Goal: Use online tool/utility: Utilize a website feature to perform a specific function

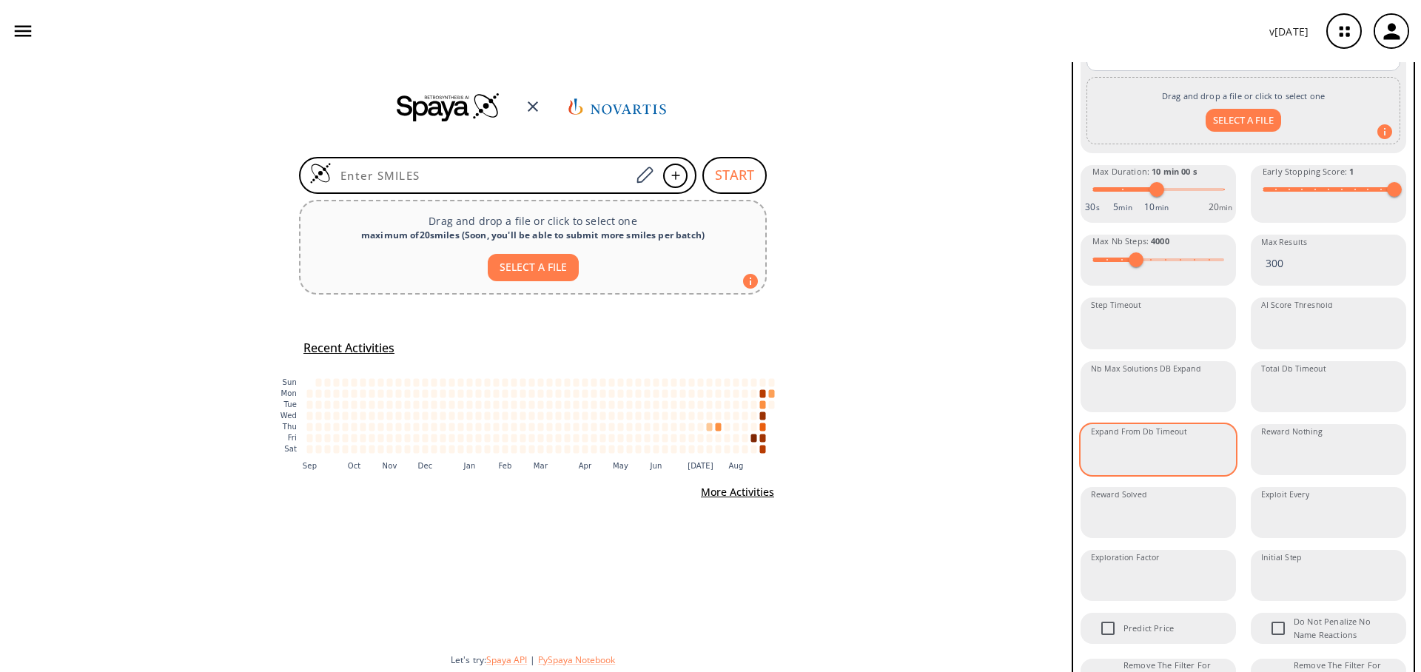
scroll to position [648, 0]
click at [1293, 409] on input "Total Db Timeout" at bounding box center [1330, 388] width 151 height 39
click at [1136, 345] on input "Step Timeout" at bounding box center [1160, 325] width 151 height 39
click at [1334, 345] on input "AI Score Threshold" at bounding box center [1330, 325] width 151 height 39
click at [1152, 409] on input "Nb Max Solutions DB Expand" at bounding box center [1160, 388] width 151 height 39
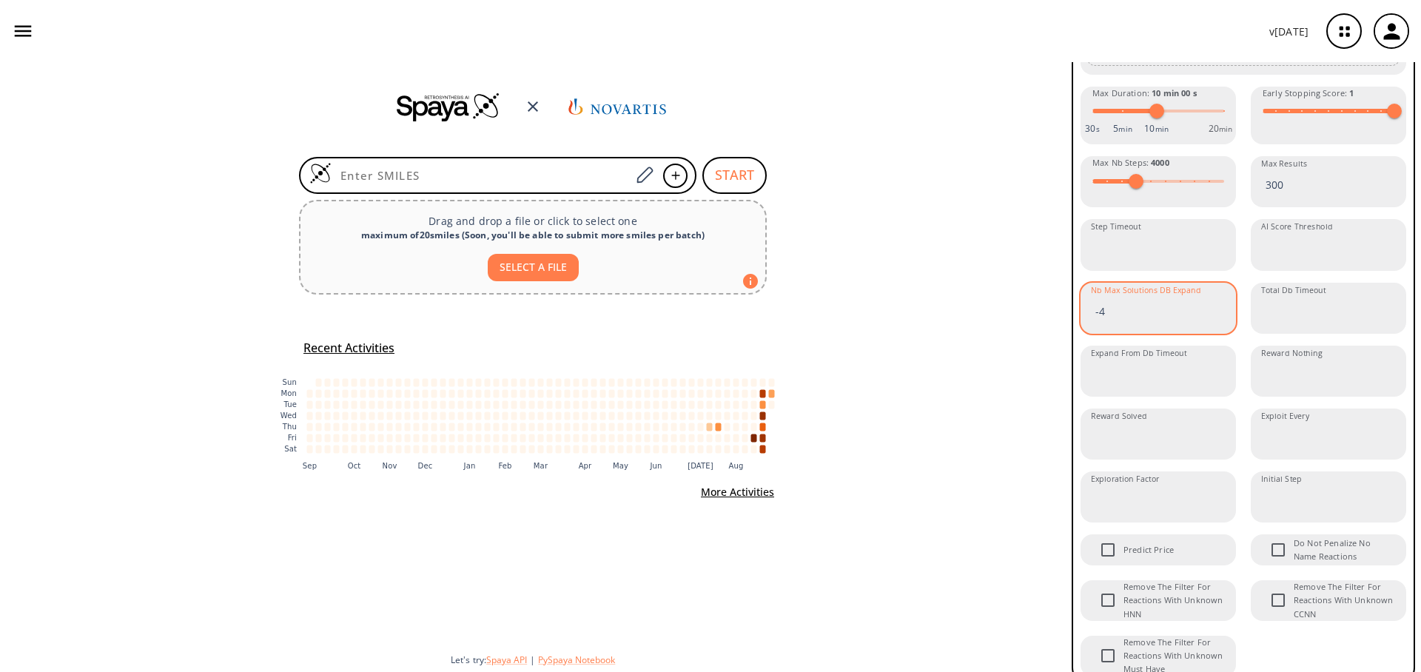
scroll to position [726, 0]
type input "-4"
click at [1237, 426] on div "Max Steps : 10 Avoid Regioselectivity Max Price Per Gram $ Max Price Per Gram M…" at bounding box center [1243, 33] width 329 height 1289
drag, startPoint x: 1111, startPoint y: 339, endPoint x: 1088, endPoint y: 332, distance: 24.1
click at [1088, 331] on input "-4" at bounding box center [1160, 311] width 151 height 39
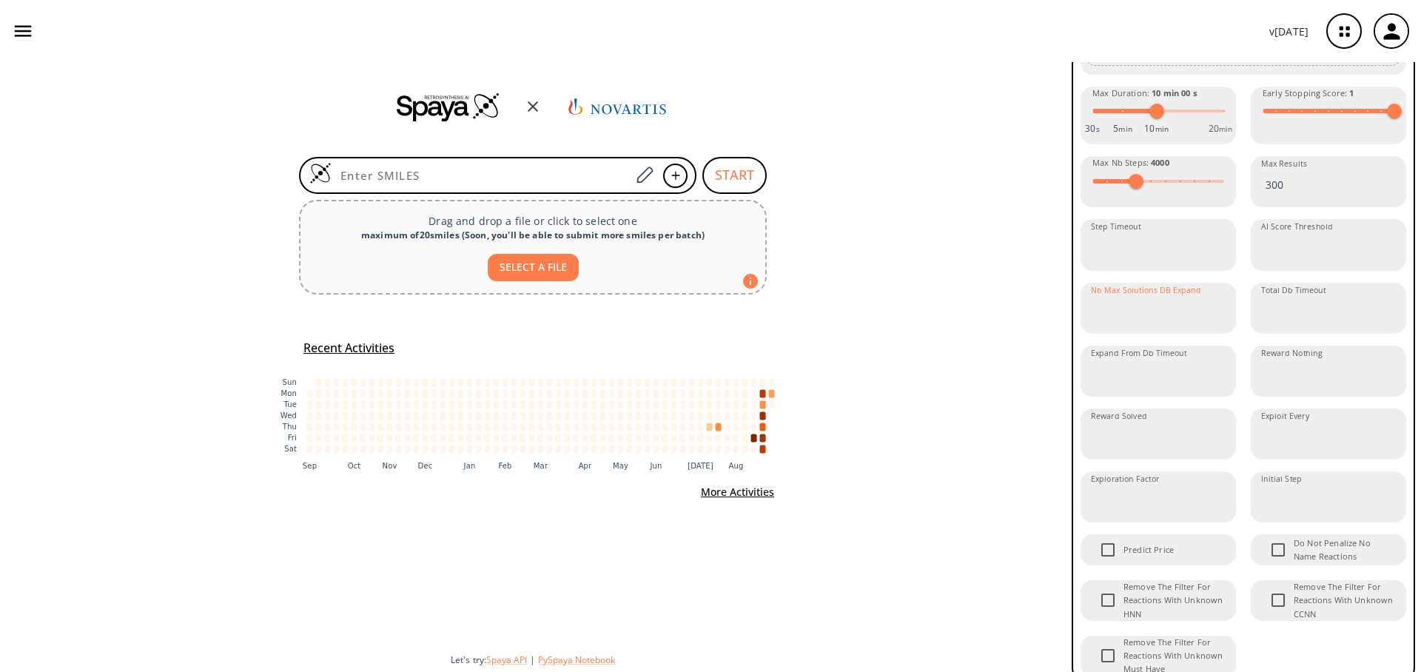
click at [1020, 370] on div "START Drag and drop a file or click to select one maximum of 20 smiles ( Soon, …" at bounding box center [533, 367] width 1066 height 610
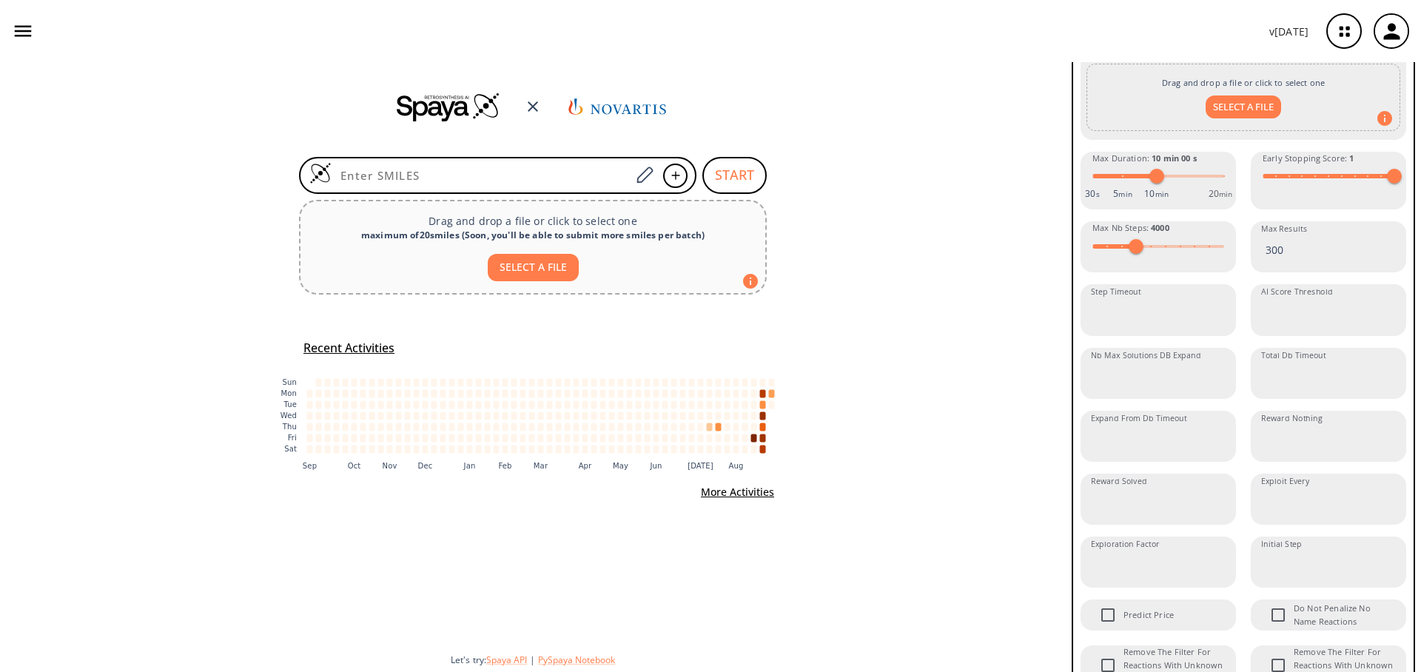
scroll to position [659, 0]
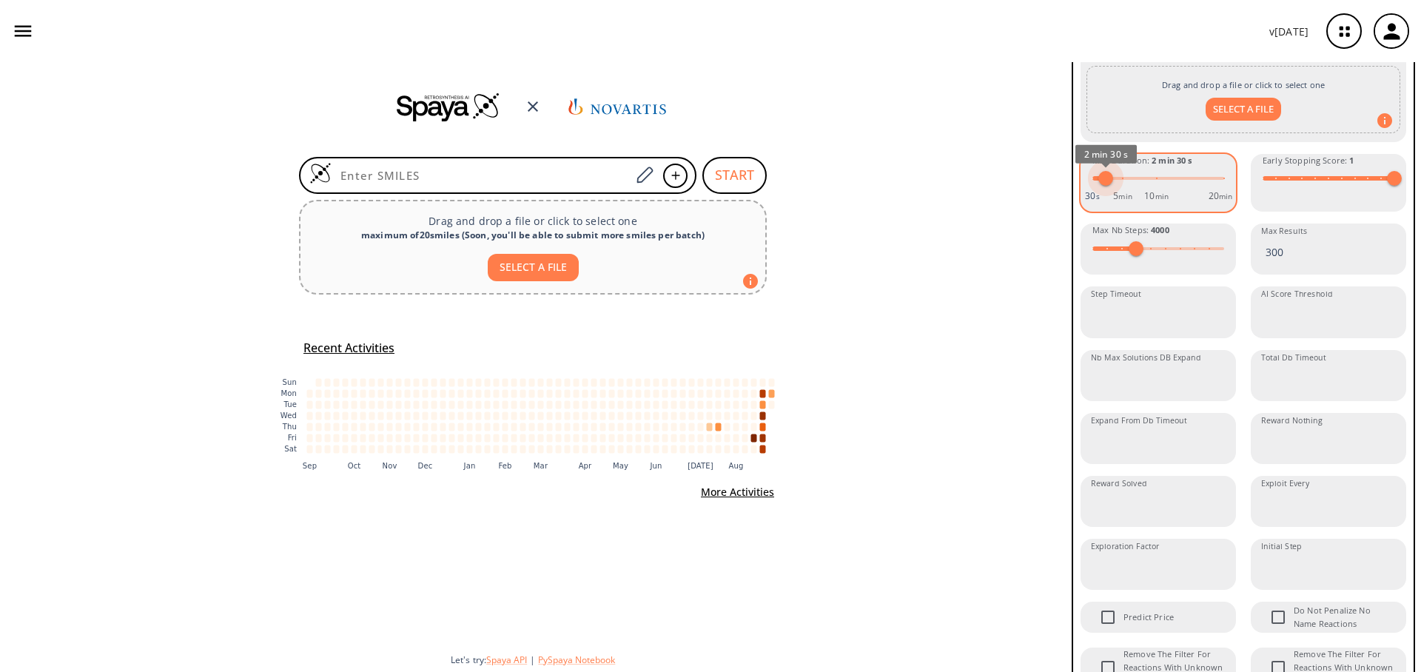
type input "2"
drag, startPoint x: 1152, startPoint y: 204, endPoint x: 1102, endPoint y: 205, distance: 49.6
click at [1102, 186] on span "2 min 00 s" at bounding box center [1102, 178] width 15 height 15
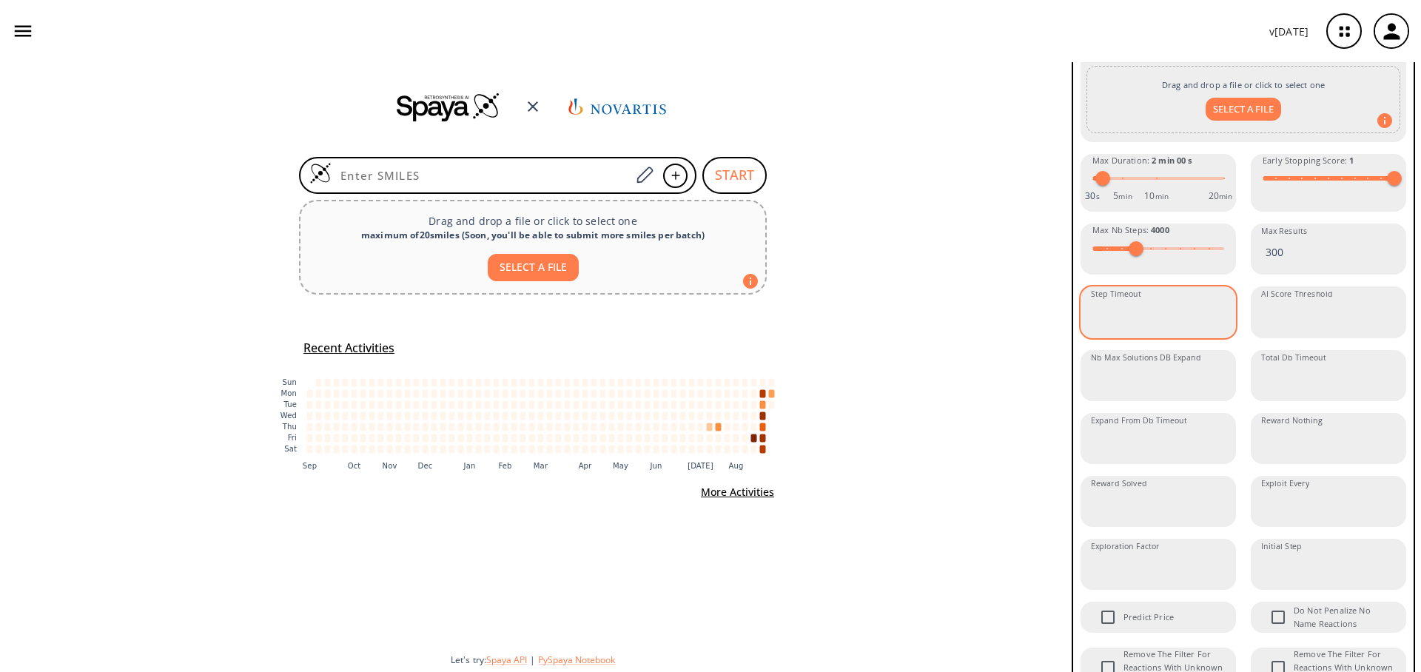
click at [1131, 335] on input "Step Timeout" at bounding box center [1160, 314] width 151 height 39
click at [1254, 185] on div "Early Stopping Score : 1" at bounding box center [1328, 183] width 155 height 58
type input "1"
drag, startPoint x: 1387, startPoint y: 205, endPoint x: 1397, endPoint y: 203, distance: 9.9
click at [1397, 186] on span at bounding box center [1394, 178] width 15 height 15
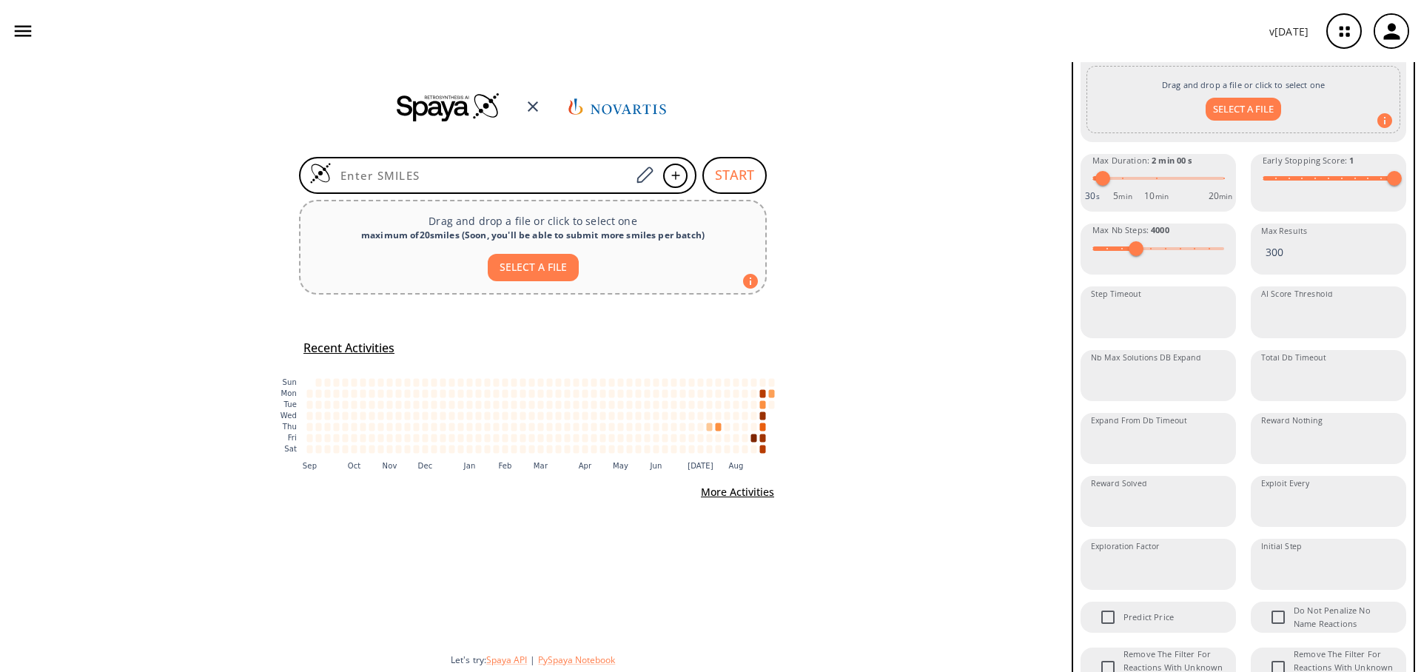
click at [880, 227] on div "START Drag and drop a file or click to select one maximum of 20 smiles ( Soon, …" at bounding box center [533, 367] width 1066 height 610
type input "10"
drag, startPoint x: 1107, startPoint y: 204, endPoint x: 1155, endPoint y: 202, distance: 47.4
click at [1155, 186] on span "10 min 00 s" at bounding box center [1156, 178] width 15 height 15
click at [1033, 272] on div "START Drag and drop a file or click to select one maximum of 20 smiles ( Soon, …" at bounding box center [533, 367] width 1066 height 610
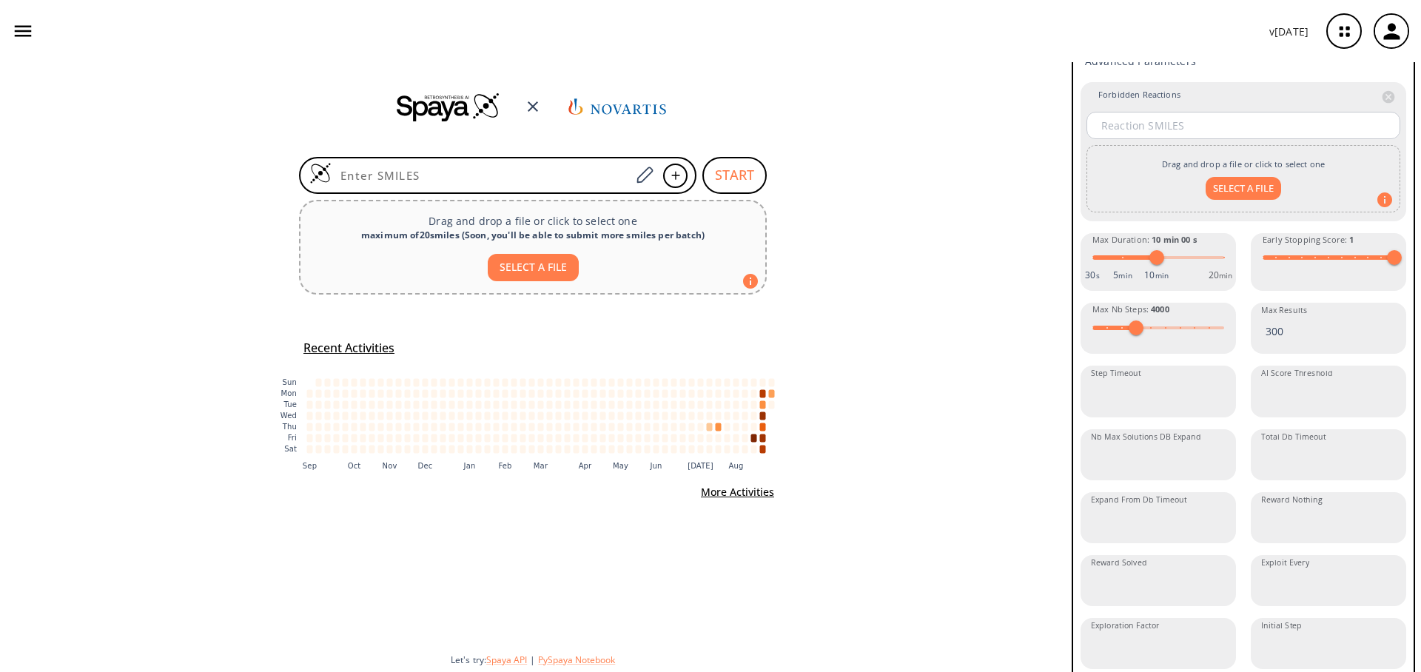
scroll to position [318, 0]
